Goal: Contribute content: Contribute content

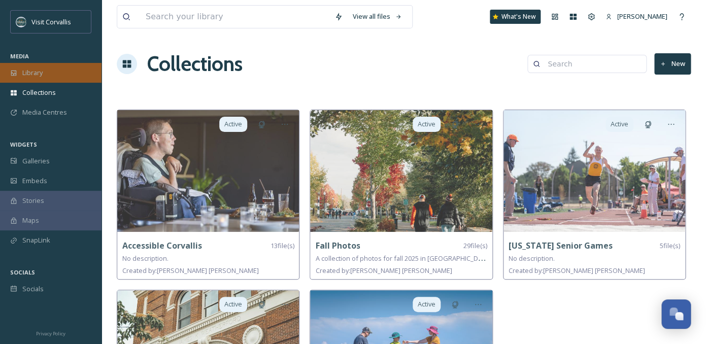
click at [52, 72] on div "Library" at bounding box center [51, 73] width 102 height 20
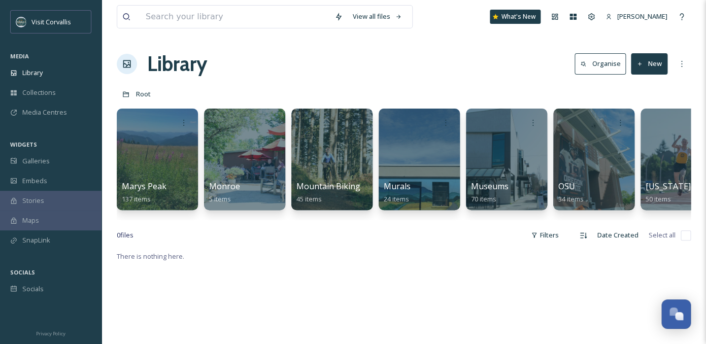
scroll to position [0, 2193]
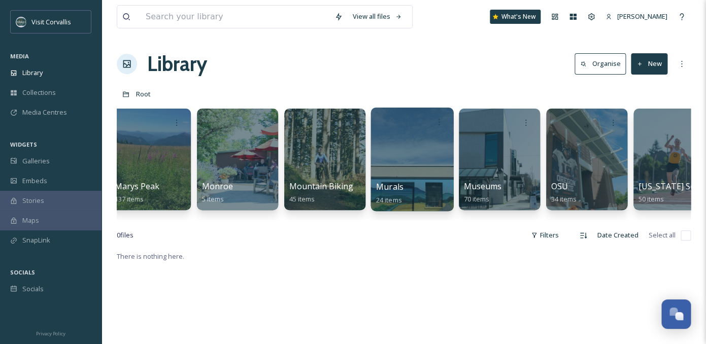
click at [416, 158] on div at bounding box center [412, 160] width 83 height 104
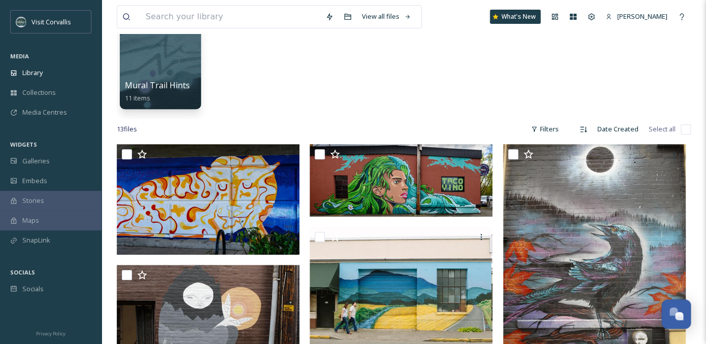
scroll to position [106, 0]
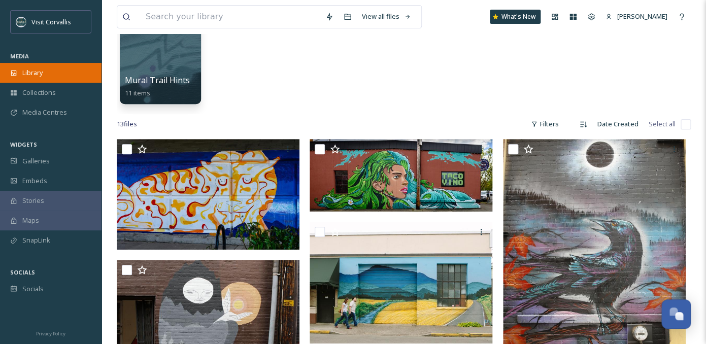
click at [35, 64] on div "Library" at bounding box center [51, 73] width 102 height 20
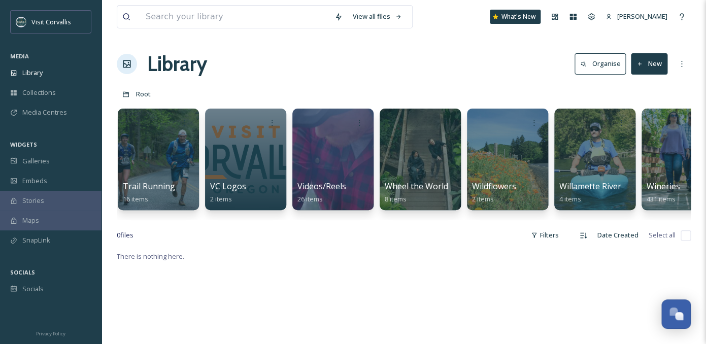
scroll to position [0, 3618]
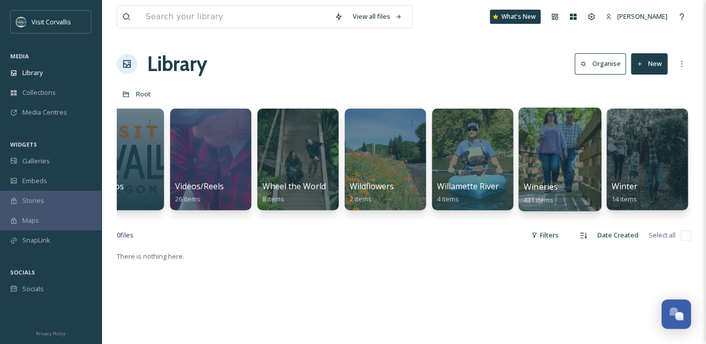
click at [554, 130] on div at bounding box center [560, 122] width 73 height 19
click at [548, 143] on div at bounding box center [559, 160] width 83 height 104
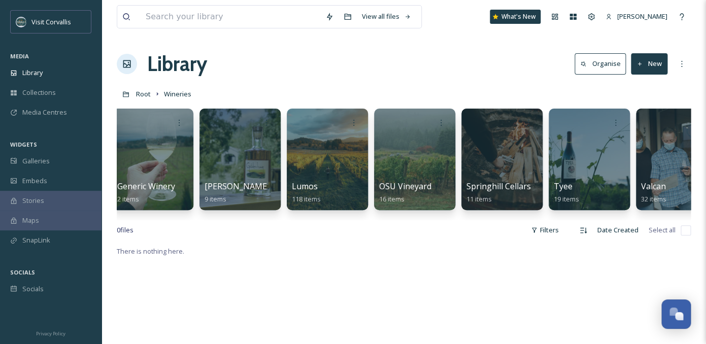
scroll to position [0, 648]
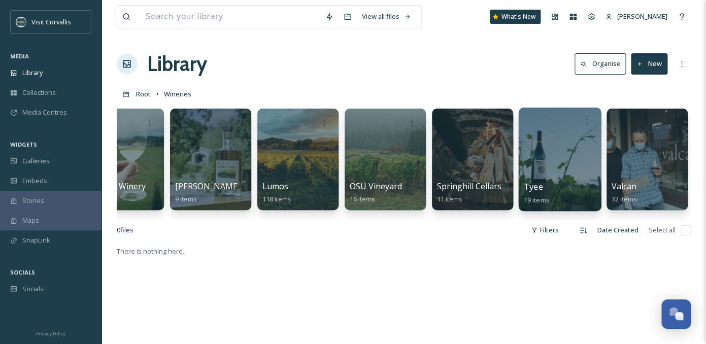
click at [547, 155] on div at bounding box center [559, 160] width 83 height 104
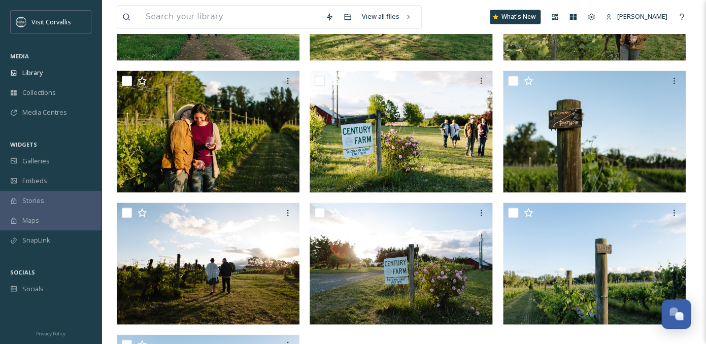
scroll to position [606, 0]
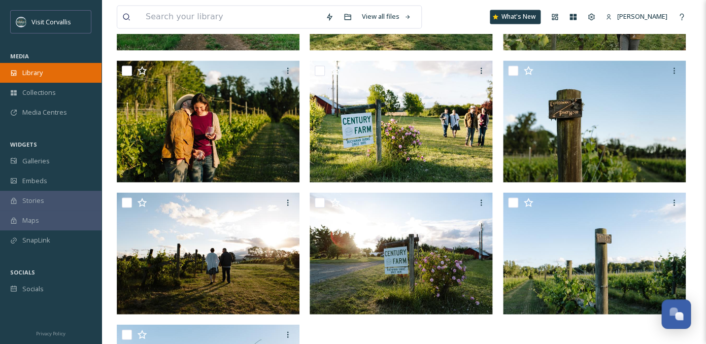
click at [39, 75] on span "Library" at bounding box center [32, 73] width 20 height 10
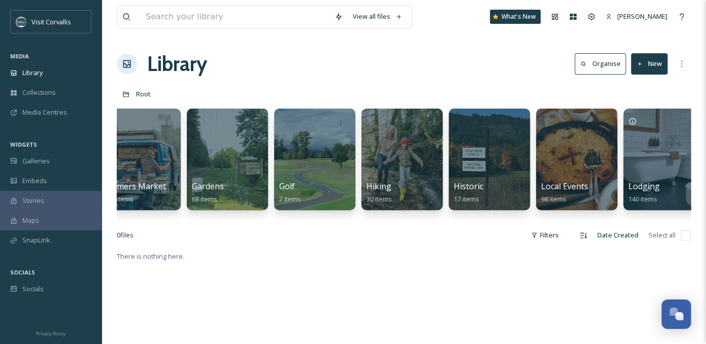
scroll to position [0, 1594]
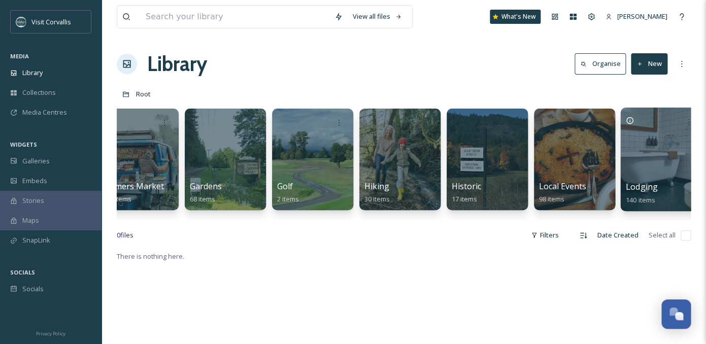
click at [661, 140] on div at bounding box center [661, 160] width 83 height 104
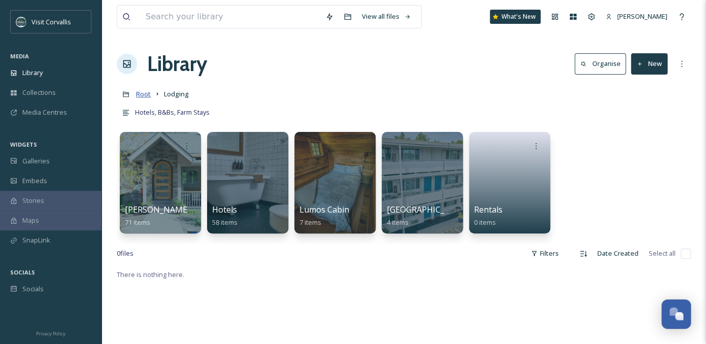
click at [144, 96] on span "Root" at bounding box center [143, 93] width 15 height 9
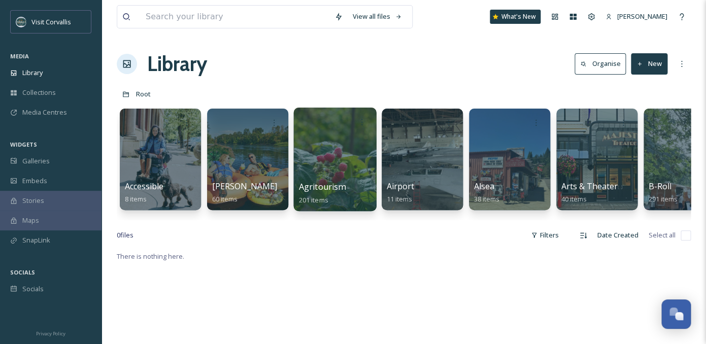
click at [311, 158] on div at bounding box center [334, 160] width 83 height 104
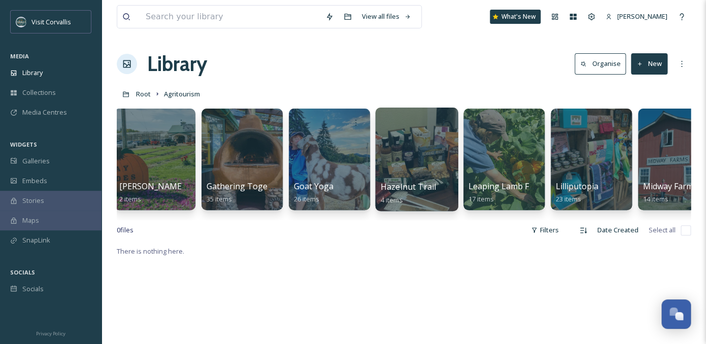
scroll to position [0, 9]
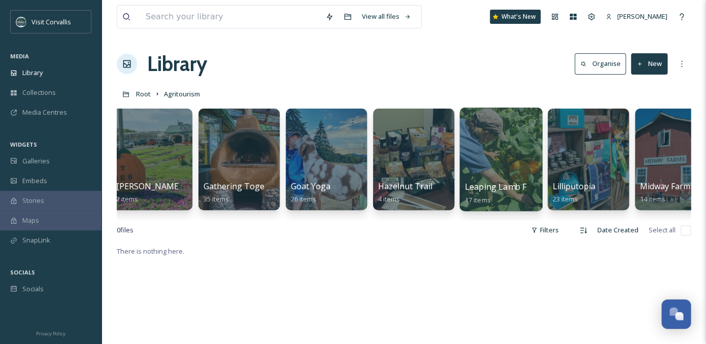
click at [482, 156] on div at bounding box center [500, 160] width 83 height 104
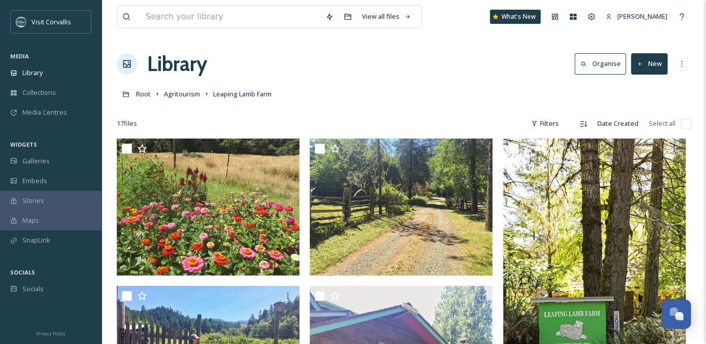
click at [649, 67] on button "New" at bounding box center [649, 63] width 37 height 21
click at [644, 88] on span "File Upload" at bounding box center [645, 88] width 34 height 10
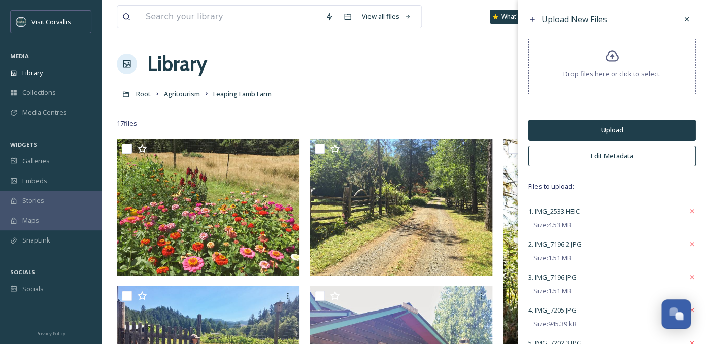
click at [608, 153] on button "Edit Metadata" at bounding box center [613, 156] width 168 height 21
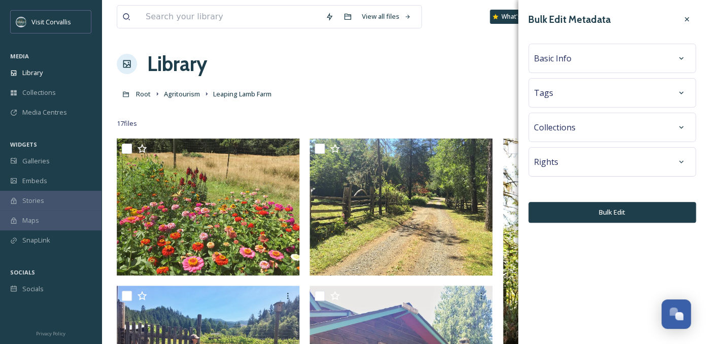
click at [583, 57] on div "Basic Info" at bounding box center [612, 58] width 156 height 18
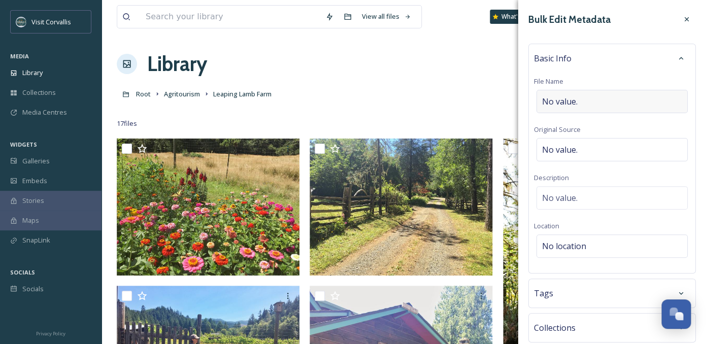
click at [568, 99] on span "No value." at bounding box center [560, 101] width 36 height 12
type input "Leaping Lamb Farm Stay"
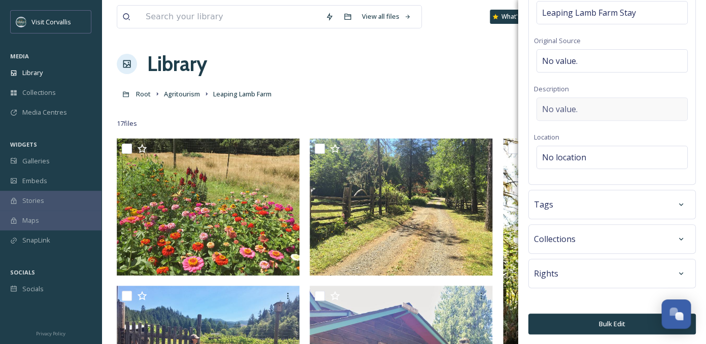
click at [580, 107] on div "No value." at bounding box center [612, 108] width 151 height 23
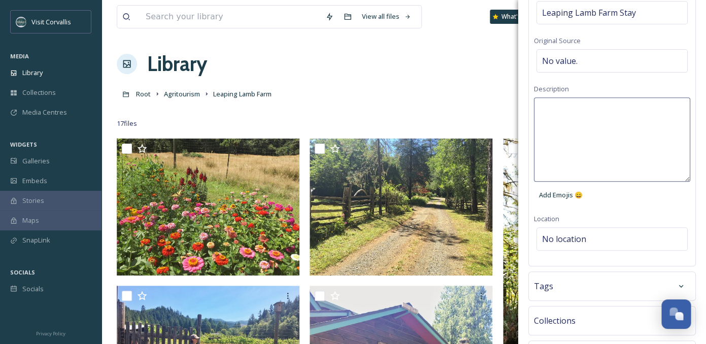
click at [580, 107] on textarea at bounding box center [612, 139] width 156 height 84
type textarea "l"
click at [570, 124] on textarea "Leaping Lamb Farm Stay is a family-friendly experience" at bounding box center [612, 139] width 156 height 84
click at [655, 126] on textarea "Leaping Lamb Farm Stay is a family-friendly agricultural experience" at bounding box center [612, 139] width 156 height 84
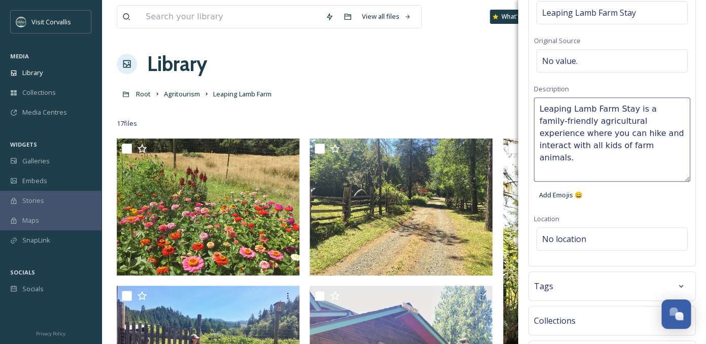
type textarea "Leaping Lamb Farm Stay is a family-friendly agricultural experience where you c…"
click at [599, 234] on div "Bulk Edit Metadata Basic Info File Name Leaping Lamb Farm Stay Original Source …" at bounding box center [612, 168] width 188 height 515
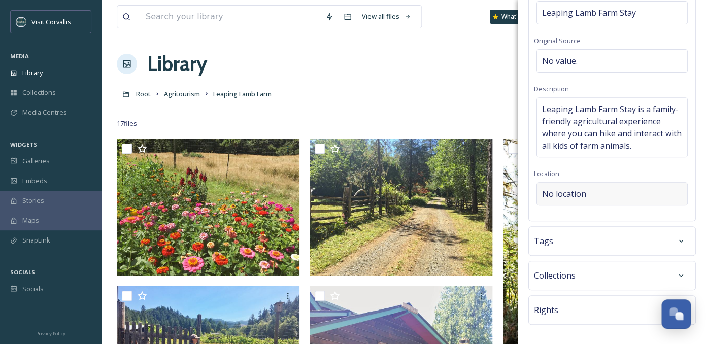
click at [578, 198] on span "No location" at bounding box center [564, 194] width 44 height 12
click at [565, 194] on input at bounding box center [612, 194] width 150 height 22
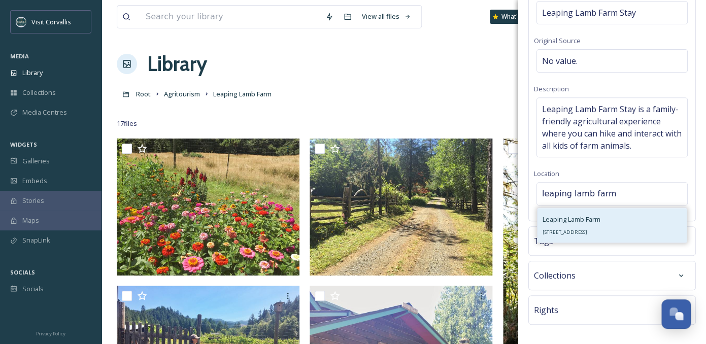
type input "leaping lamb farm"
click at [565, 216] on span "Leaping Lamb Farm" at bounding box center [572, 219] width 58 height 9
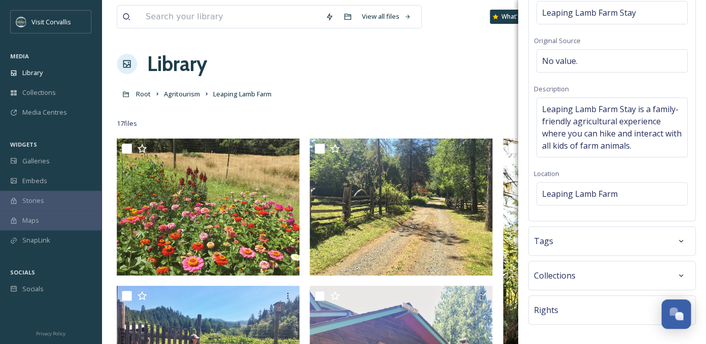
click at [563, 241] on div "Tags" at bounding box center [612, 241] width 156 height 18
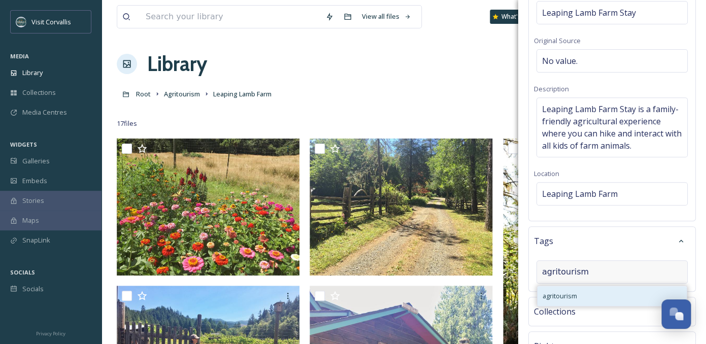
type input "agritourism"
click at [565, 296] on span "agritourism" at bounding box center [560, 296] width 35 height 10
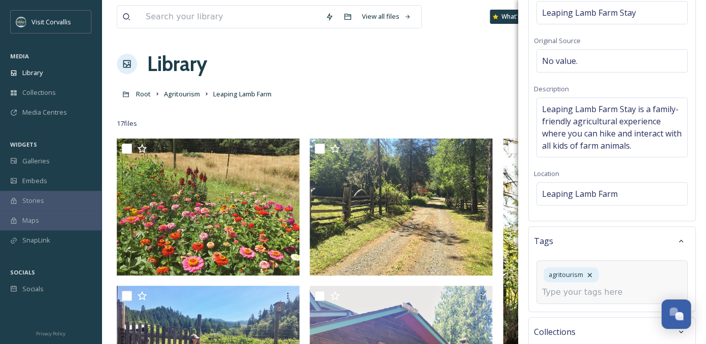
click at [569, 298] on input at bounding box center [593, 292] width 102 height 12
type input "h"
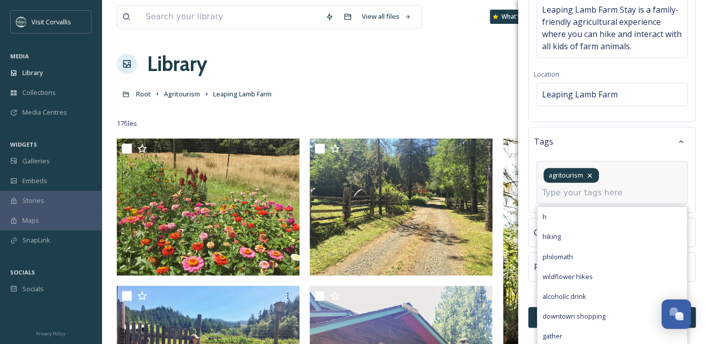
scroll to position [198, 0]
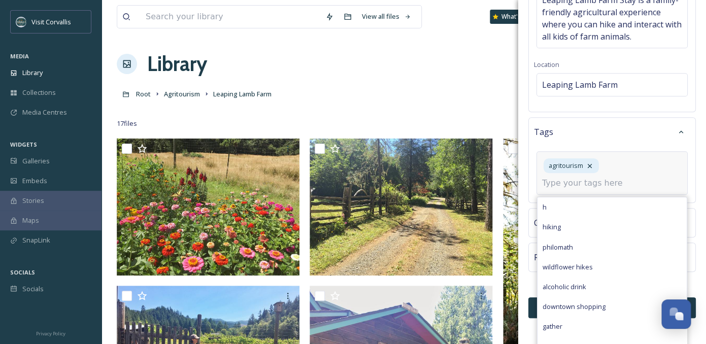
click at [569, 187] on input at bounding box center [593, 183] width 102 height 12
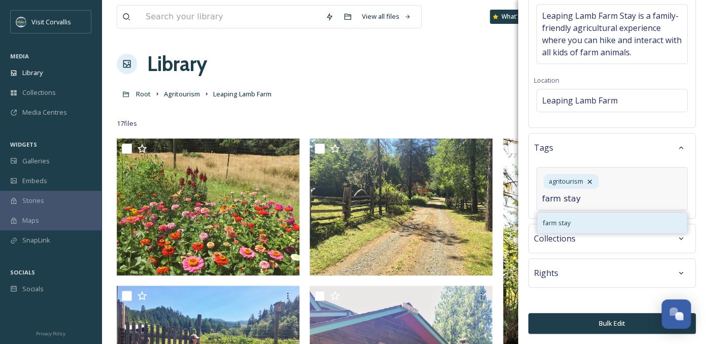
type input "farm stay"
click at [571, 218] on div "farm stay" at bounding box center [612, 223] width 149 height 20
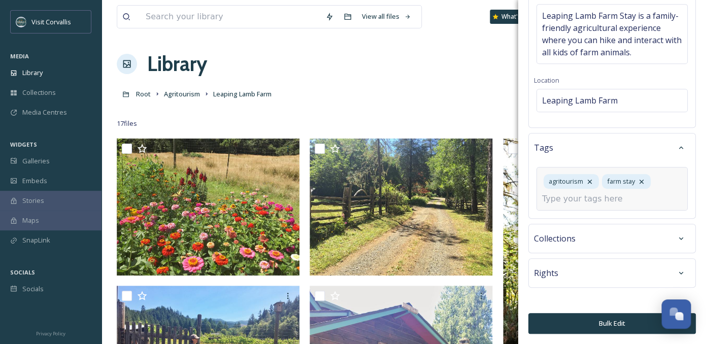
scroll to position [168, 0]
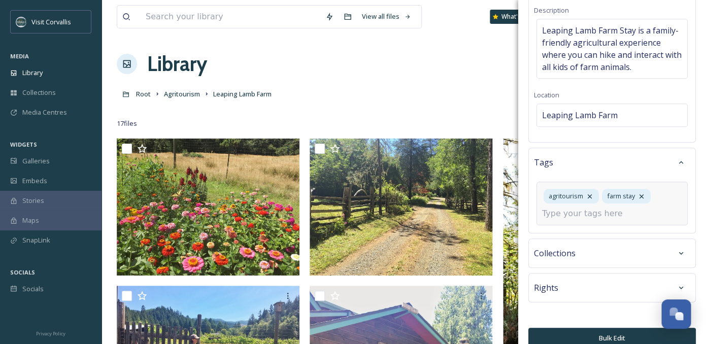
click at [557, 328] on button "Bulk Edit" at bounding box center [613, 338] width 168 height 21
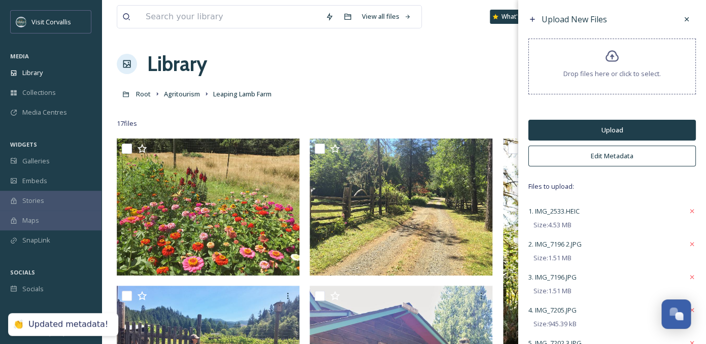
click at [592, 134] on button "Upload" at bounding box center [613, 130] width 168 height 21
